Goal: Find specific fact: Find contact information

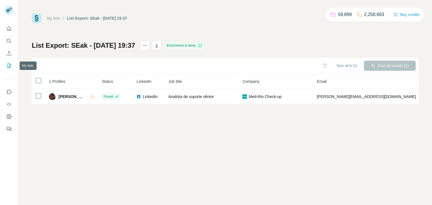
click at [11, 65] on icon "My lists" at bounding box center [9, 66] width 6 height 6
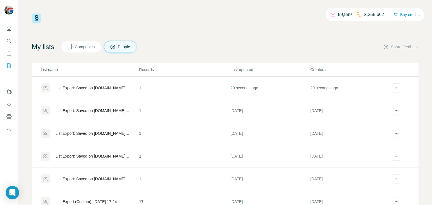
click at [107, 89] on div "List Export: Saved on [DOMAIN_NAME] - [DATE] 14:22" at bounding box center [92, 88] width 74 height 6
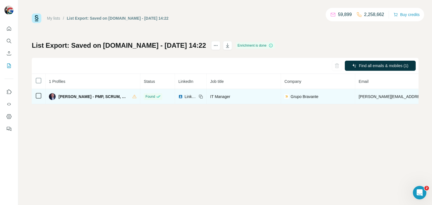
click at [65, 97] on span "[PERSON_NAME] - PMP, SCRUM, ITILV4" at bounding box center [92, 97] width 68 height 6
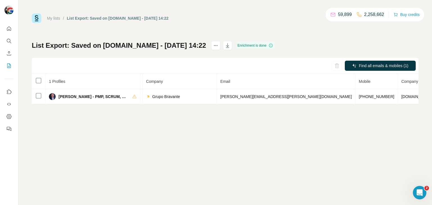
scroll to position [0, 142]
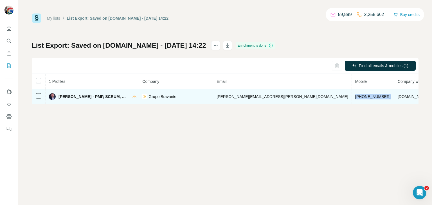
drag, startPoint x: 328, startPoint y: 97, endPoint x: 296, endPoint y: 97, distance: 32.0
click at [352, 97] on td "[PHONE_NUMBER]" at bounding box center [373, 96] width 42 height 15
copy span "[PHONE_NUMBER]"
